Goal: Information Seeking & Learning: Compare options

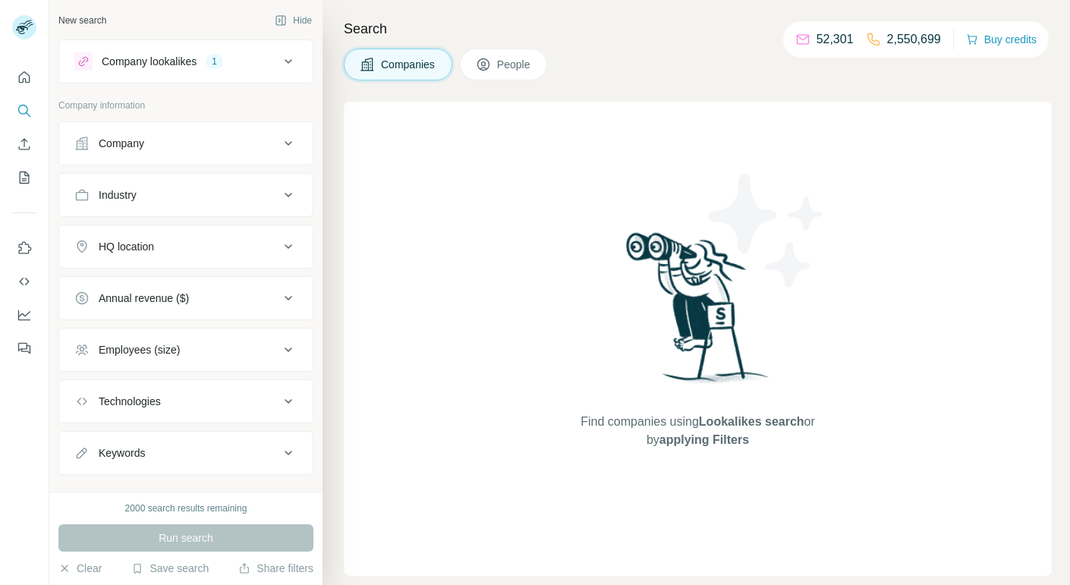
click at [653, 423] on span "Find companies using Lookalikes search or by applying Filters" at bounding box center [697, 431] width 243 height 36
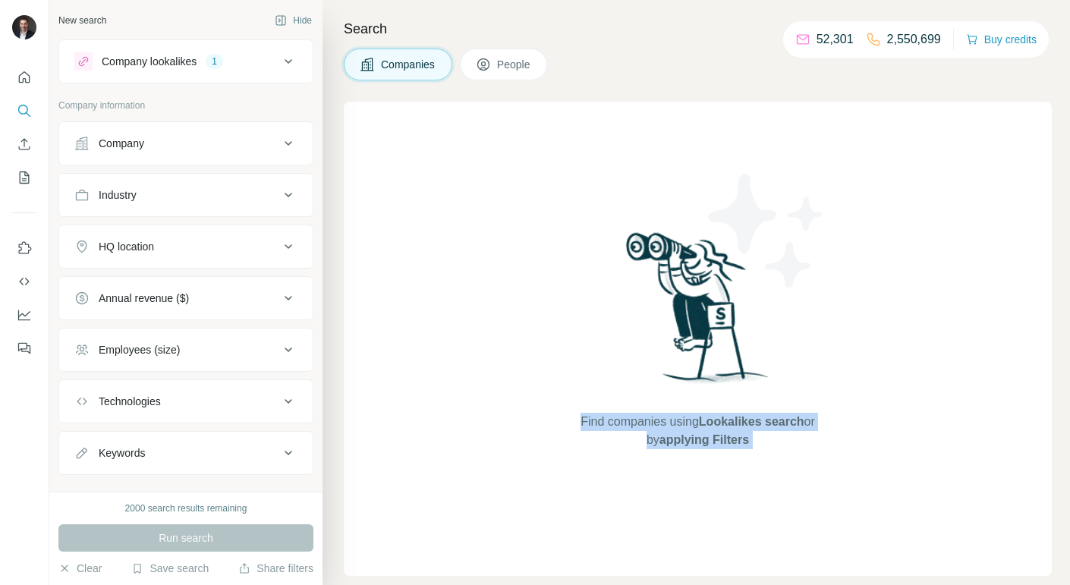
click at [750, 427] on span "Lookalikes search" at bounding box center [752, 421] width 106 height 13
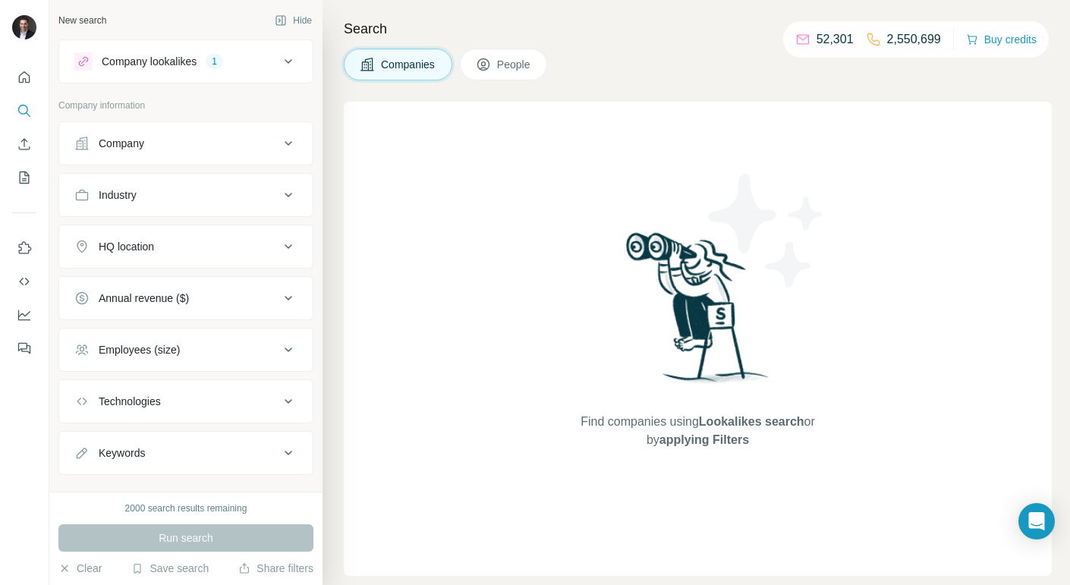
click at [279, 46] on button "Company lookalikes 1" at bounding box center [186, 61] width 254 height 36
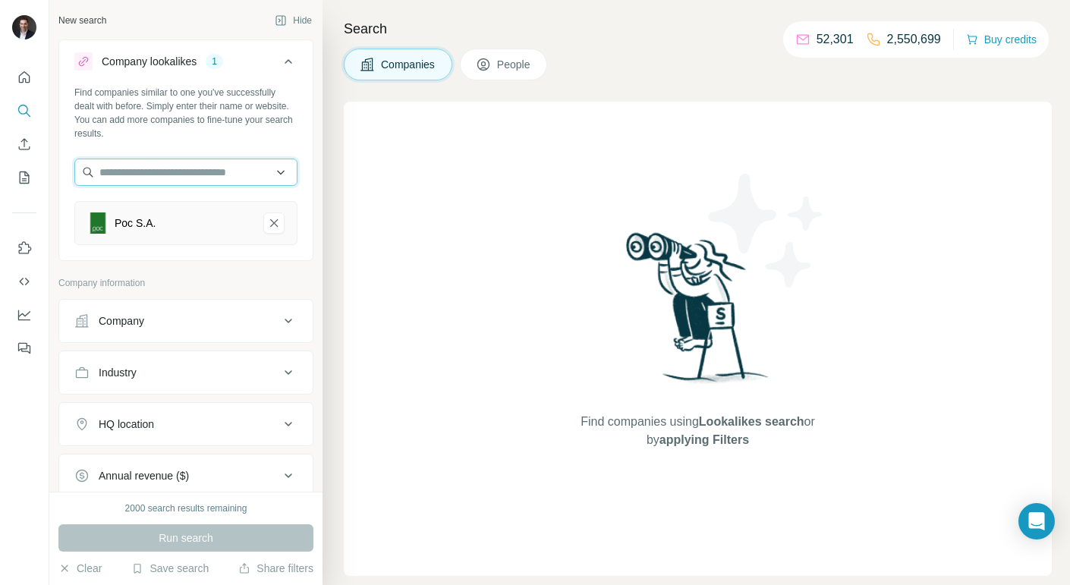
click at [234, 178] on input "text" at bounding box center [185, 172] width 223 height 27
click at [269, 144] on div "Find companies similar to one you've successfully dealt with before. Simply ent…" at bounding box center [186, 172] width 254 height 172
click at [225, 234] on div "Poc S.A." at bounding box center [185, 223] width 223 height 44
click at [247, 183] on input "text" at bounding box center [185, 172] width 223 height 27
click at [235, 253] on div "Find companies similar to one you've successfully dealt with before. Simply ent…" at bounding box center [186, 172] width 254 height 172
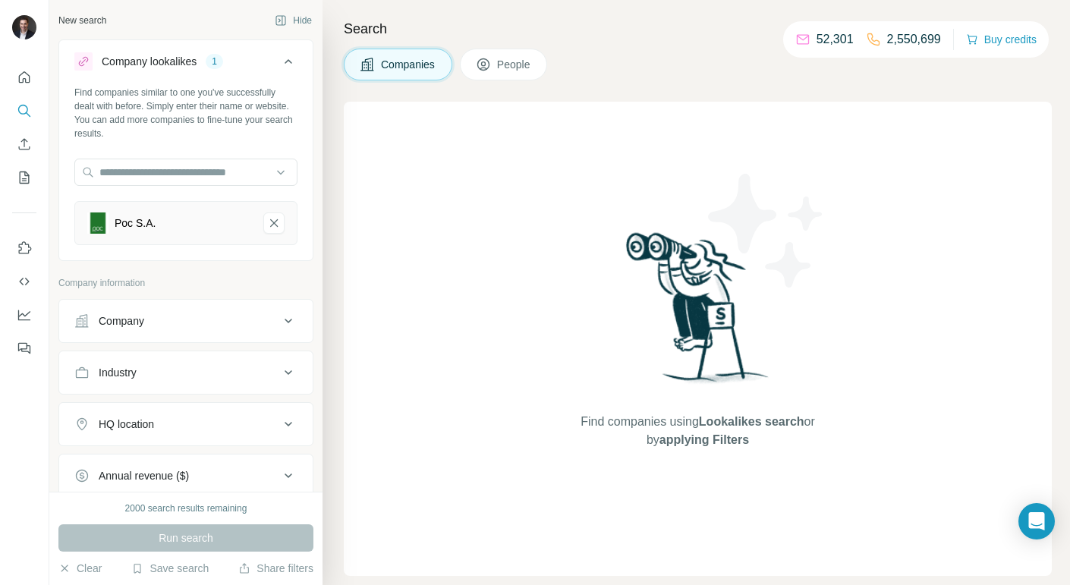
click at [227, 540] on div "Run search" at bounding box center [185, 537] width 255 height 27
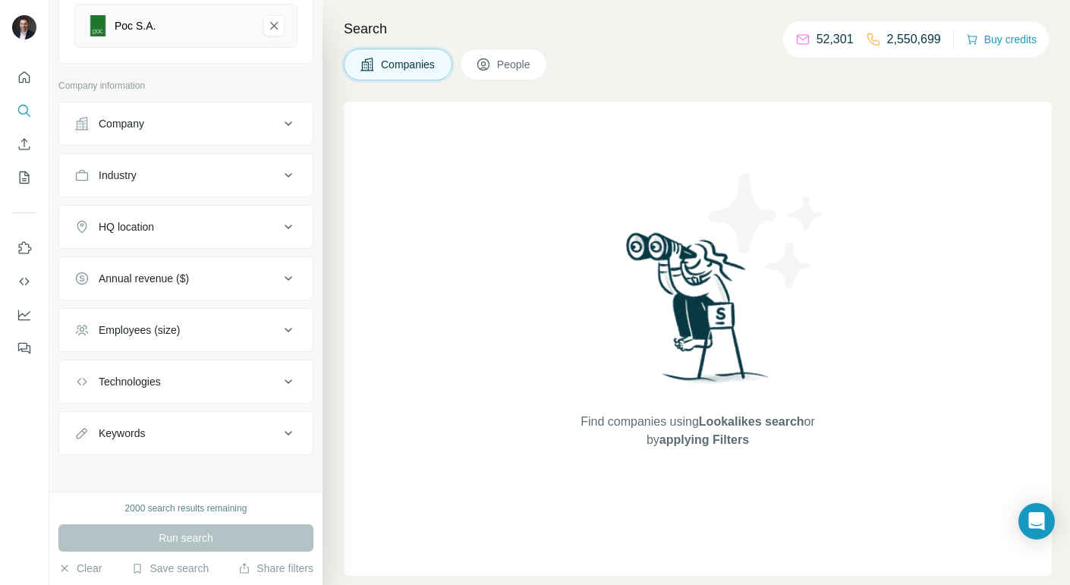
click at [286, 424] on icon at bounding box center [288, 433] width 18 height 18
click at [291, 364] on button "Technologies" at bounding box center [186, 382] width 254 height 36
click at [291, 322] on icon at bounding box center [288, 330] width 18 height 18
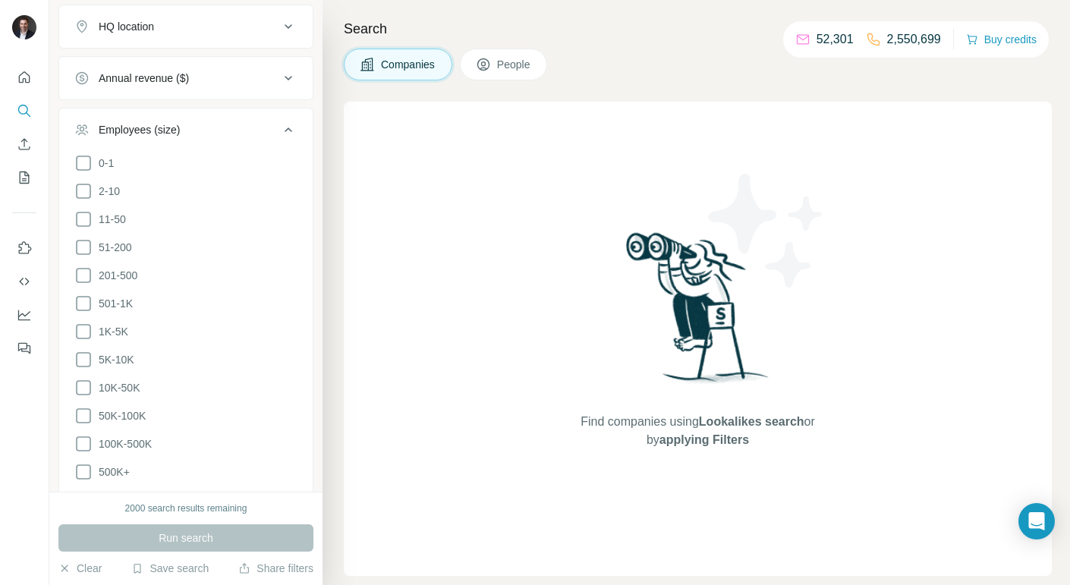
scroll to position [401, 0]
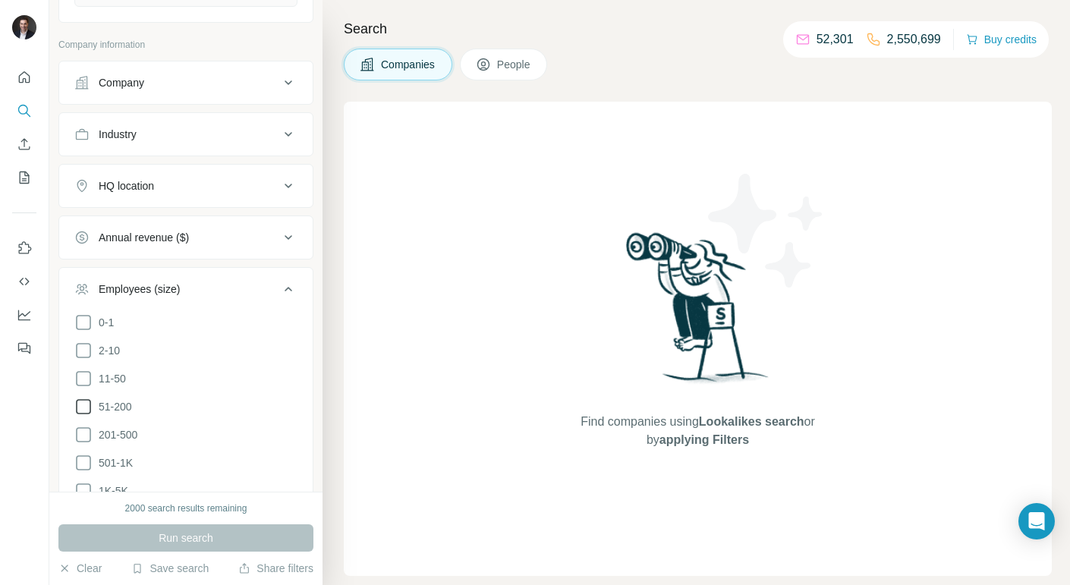
scroll to position [220, 0]
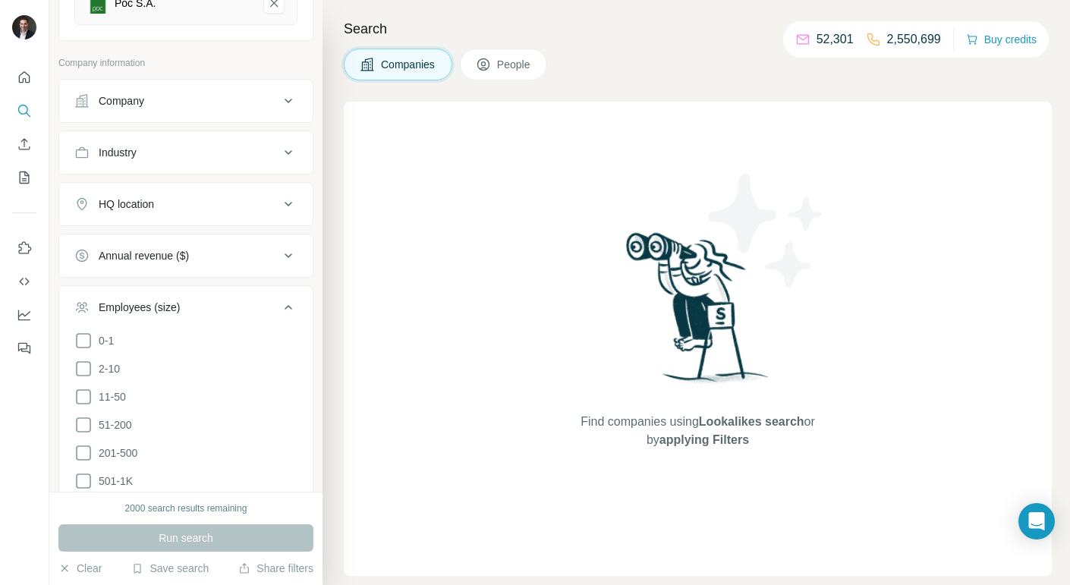
click at [139, 243] on button "Annual revenue ($)" at bounding box center [186, 256] width 254 height 36
click at [139, 243] on button "Annual revenue ($)" at bounding box center [186, 259] width 254 height 43
click at [139, 243] on button "Annual revenue ($)" at bounding box center [186, 256] width 254 height 36
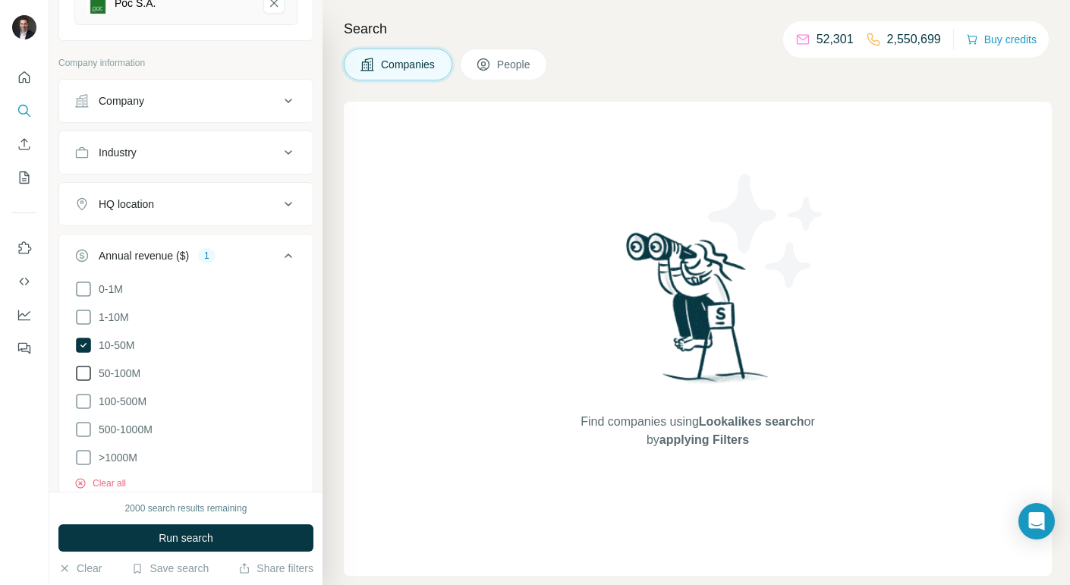
click at [95, 366] on span "50-100M" at bounding box center [117, 373] width 48 height 15
click at [90, 393] on icon at bounding box center [83, 401] width 18 height 18
click at [96, 321] on label "1-10M" at bounding box center [101, 317] width 55 height 18
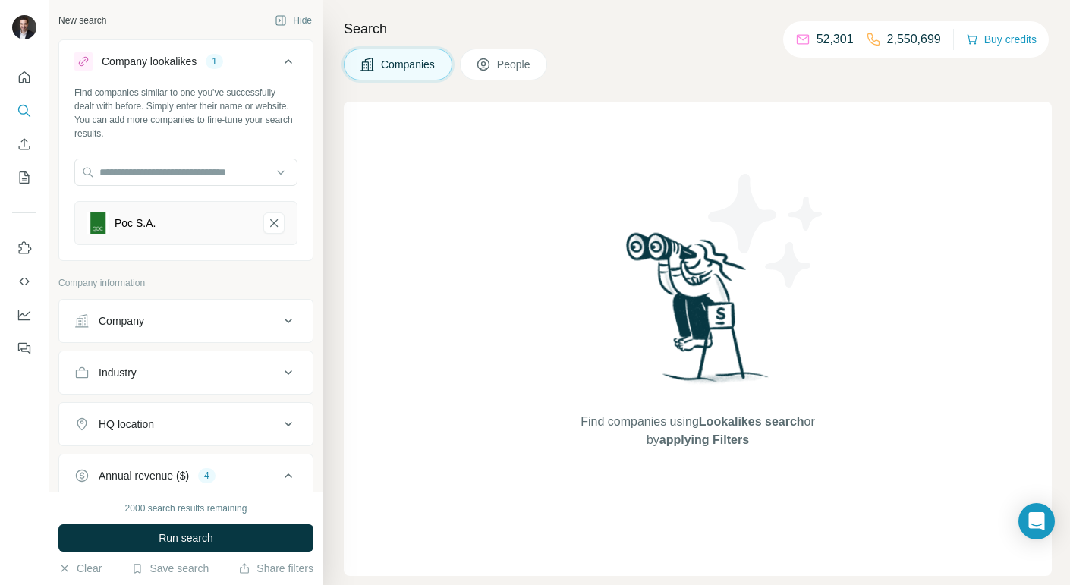
scroll to position [334, 0]
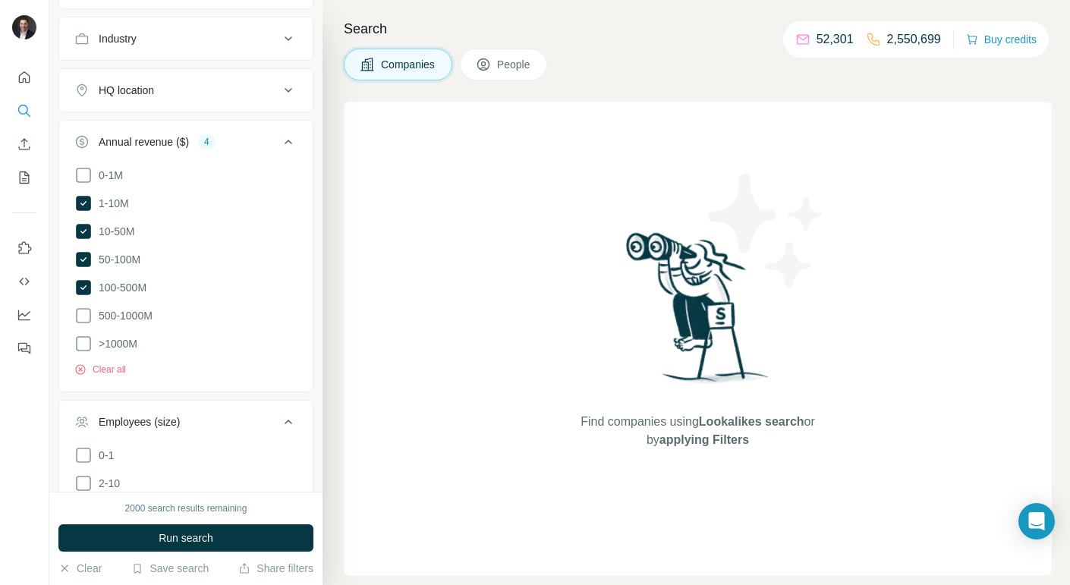
click at [89, 209] on ul "0-1M 1-10M 10-50M 50-100M 100-500M 500-1000M >1000M" at bounding box center [185, 259] width 223 height 187
click at [90, 202] on icon at bounding box center [83, 203] width 18 height 18
click at [201, 546] on button "Run search" at bounding box center [185, 537] width 255 height 27
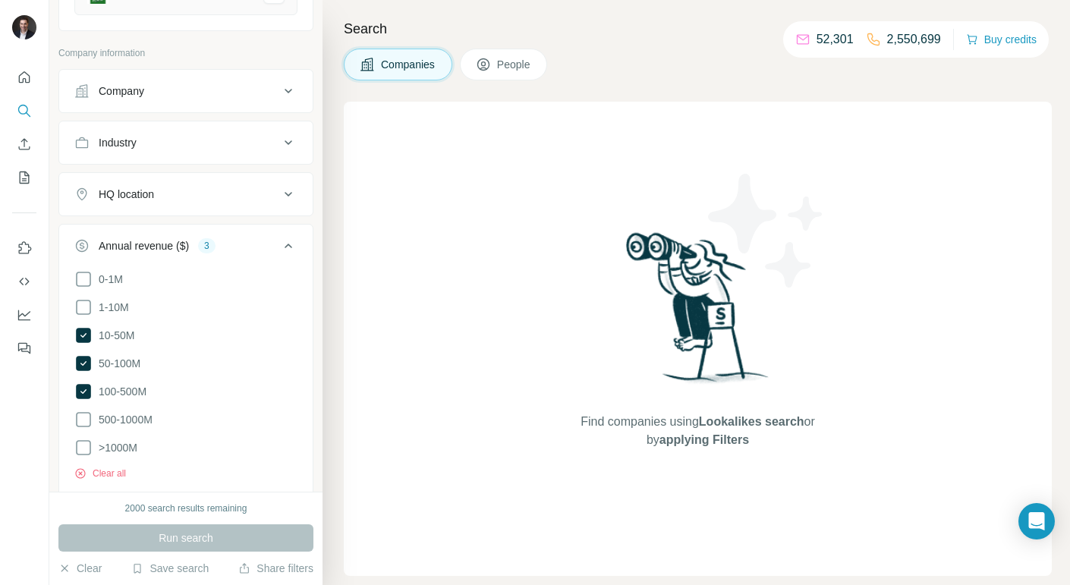
scroll to position [228, 0]
